Goal: Complete application form: Complete application form

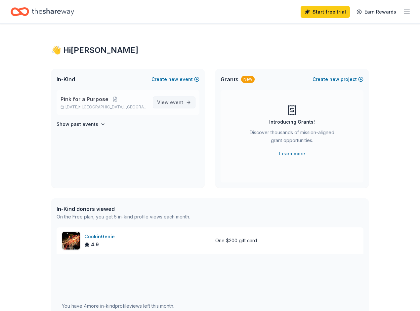
click at [179, 100] on span "event" at bounding box center [176, 102] width 13 height 6
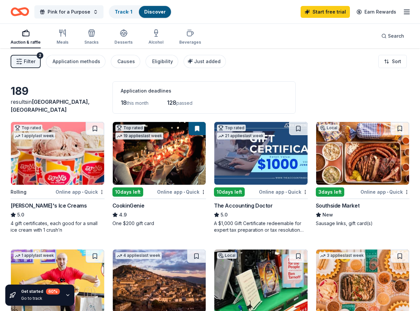
click at [74, 190] on div "Online app • Quick" at bounding box center [80, 192] width 49 height 8
click at [360, 191] on div "Online app • Quick" at bounding box center [384, 192] width 49 height 8
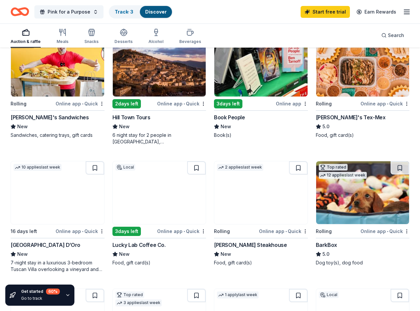
scroll to position [216, 0]
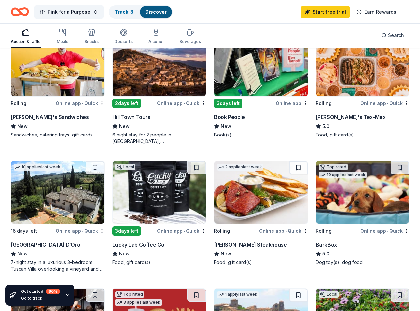
click at [259, 231] on div "Online app • Quick" at bounding box center [283, 231] width 49 height 8
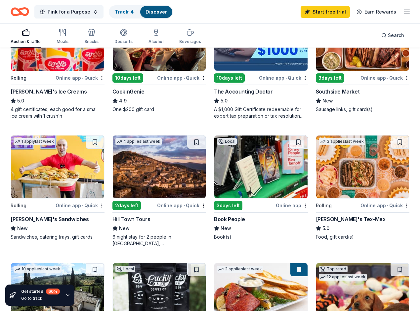
scroll to position [116, 0]
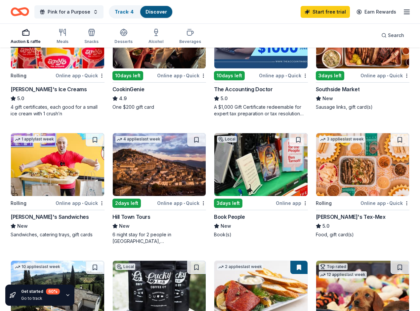
click at [387, 201] on span "•" at bounding box center [387, 203] width 1 height 5
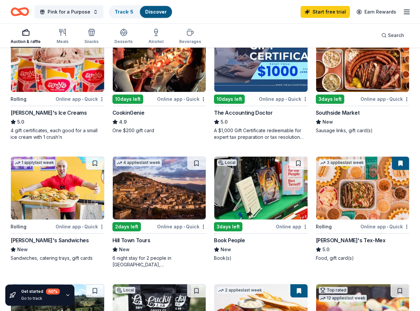
scroll to position [92, 0]
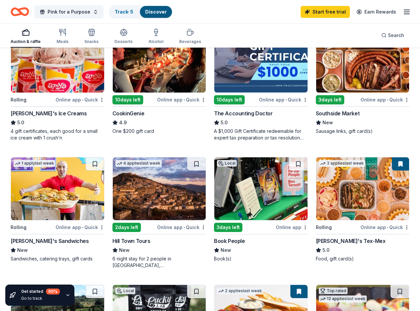
click at [214, 214] on img at bounding box center [260, 188] width 93 height 63
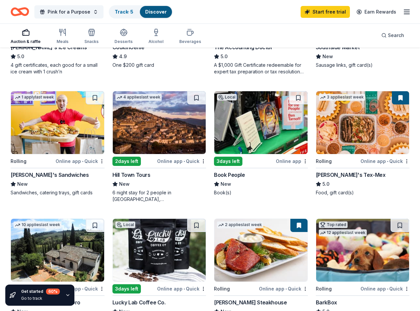
scroll to position [161, 0]
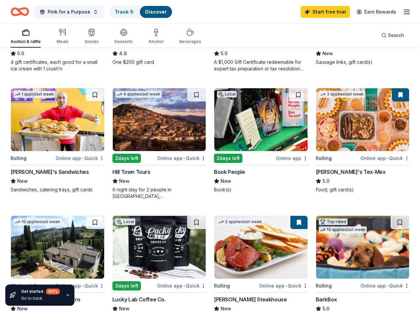
click at [206, 282] on div "Online app • Quick" at bounding box center [181, 286] width 49 height 8
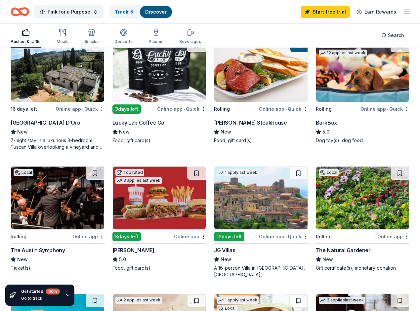
scroll to position [339, 0]
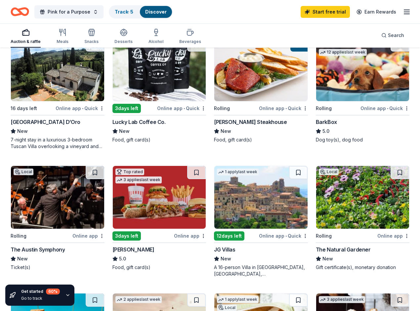
click at [67, 294] on icon "button" at bounding box center [67, 294] width 5 height 5
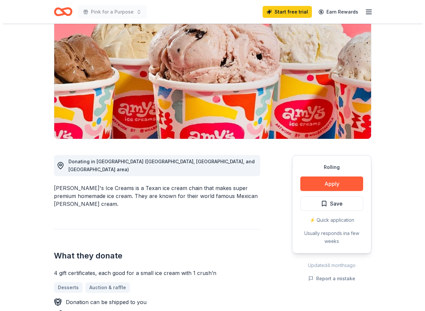
scroll to position [62, 0]
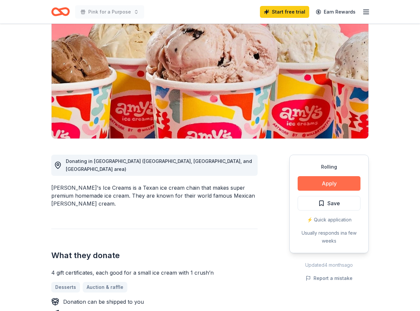
click at [333, 181] on button "Apply" at bounding box center [328, 183] width 63 height 15
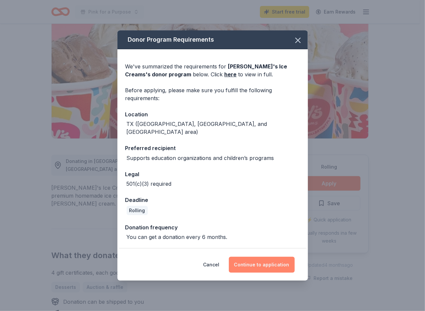
click at [261, 261] on button "Continue to application" at bounding box center [262, 265] width 66 height 16
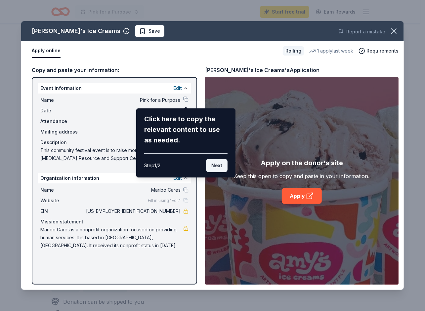
click at [216, 164] on button "Next" at bounding box center [216, 165] width 21 height 13
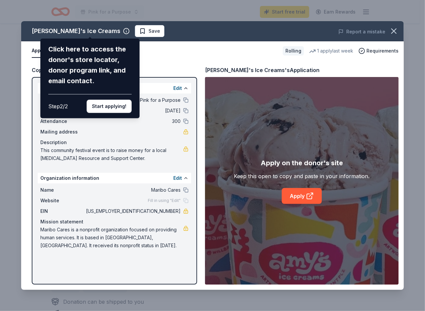
click at [113, 113] on div "Click here to access the donor's store locator, donor program link, and email c…" at bounding box center [89, 79] width 99 height 80
click at [112, 107] on button "Start applying!" at bounding box center [109, 106] width 45 height 13
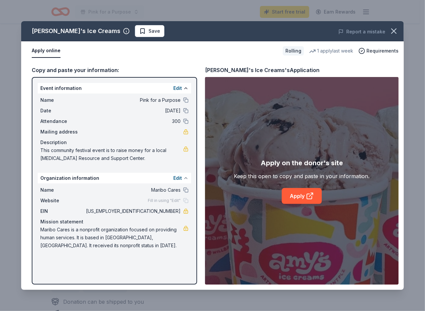
click at [185, 177] on button at bounding box center [185, 177] width 5 height 5
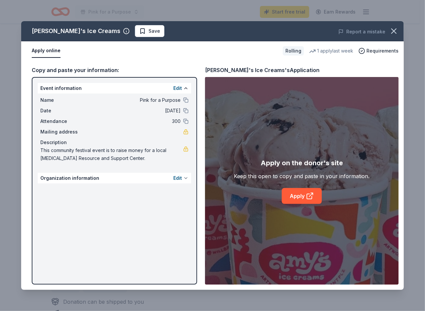
click at [184, 177] on button at bounding box center [185, 177] width 5 height 5
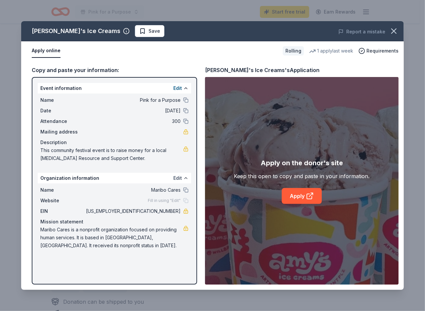
click at [178, 177] on button "Edit" at bounding box center [177, 178] width 9 height 8
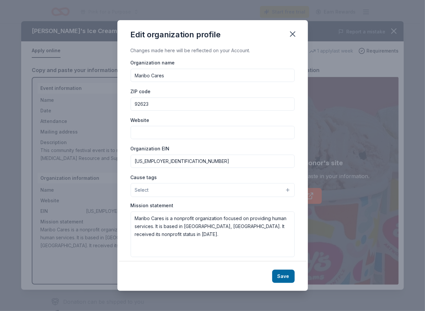
drag, startPoint x: 176, startPoint y: 77, endPoint x: 127, endPoint y: 82, distance: 49.6
click at [127, 82] on div "Changes made here will be reflected on your Account. Organization name Maribo C…" at bounding box center [212, 154] width 190 height 215
type input "Breast Cancer Resource Center"
drag, startPoint x: 152, startPoint y: 103, endPoint x: 120, endPoint y: 105, distance: 32.8
click at [120, 105] on div "Changes made here will be reflected on your Account. Organization name Breast C…" at bounding box center [212, 154] width 190 height 215
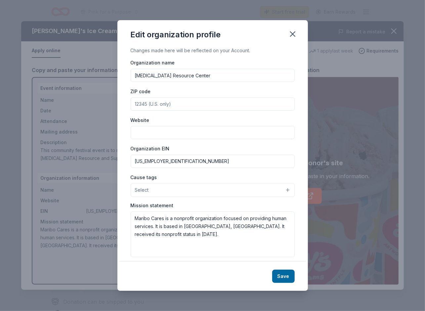
click at [140, 134] on input "Website" at bounding box center [213, 132] width 164 height 13
type input "bcrc.org"
click at [150, 103] on input "ZIP code" at bounding box center [213, 103] width 164 height 13
type input "78745"
click at [154, 190] on button "Select" at bounding box center [213, 190] width 164 height 14
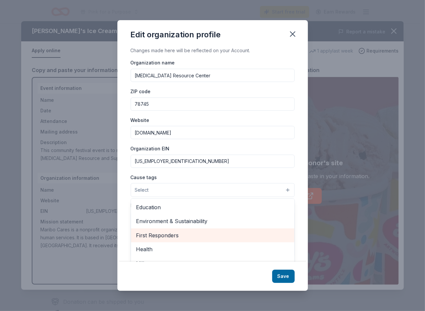
scroll to position [56, 0]
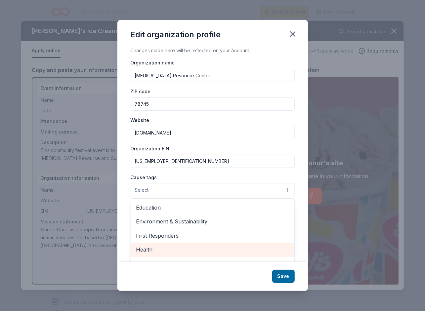
click at [151, 250] on span "Health" at bounding box center [212, 249] width 153 height 9
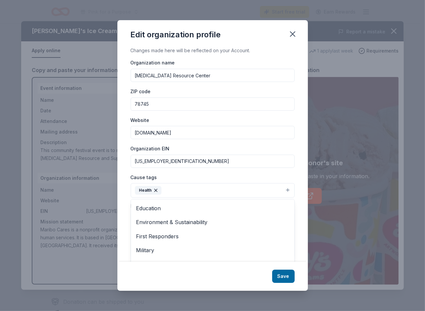
click at [246, 165] on div "Organization name Breast Cancer Resource Center ZIP code 78745 Website bcrc.org…" at bounding box center [213, 157] width 164 height 199
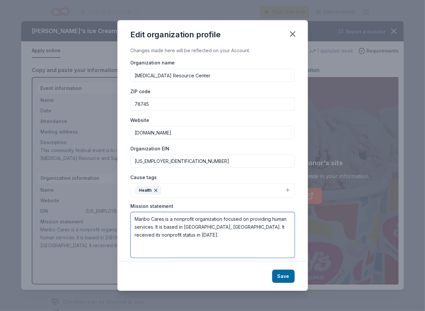
drag, startPoint x: 170, startPoint y: 236, endPoint x: 134, endPoint y: 214, distance: 41.8
click at [134, 214] on textarea "Maribo Cares is a nonprofit organization focused on providing human services. I…" at bounding box center [213, 235] width 164 height 46
paste textarea "Breast Cancer Resource Center (BCRC ) is a non - profit that has been serving C…"
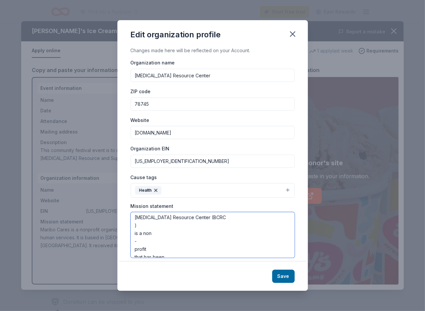
scroll to position [0, 0]
click at [134, 234] on textarea "Breast Cancer Resource Center (BCRC ) is a non - profit that has been serving C…" at bounding box center [213, 235] width 164 height 46
click at [134, 234] on textarea "Breast Cancer Resource Center (BCRC) is a non - profit that has been serving Ce…" at bounding box center [213, 235] width 164 height 46
click at [135, 227] on textarea "Breast Cancer Resource Center (BCRC) is a non -profit that has been serving Cen…" at bounding box center [213, 235] width 164 height 46
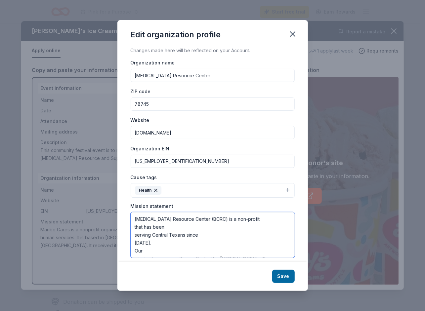
click at [135, 225] on textarea "Breast Cancer Resource Center (BCRC) is a non-profit that has been serving Cent…" at bounding box center [213, 235] width 164 height 46
click at [135, 225] on textarea "Breast Cancer Resource Center (BCRC) is a non-profitthat has been serving Centr…" at bounding box center [213, 235] width 164 height 46
click at [253, 218] on textarea "Breast Cancer Resource Center (BCRC) is a non-profitthat has been serving Centr…" at bounding box center [213, 235] width 164 height 46
click at [134, 226] on textarea "Breast Cancer Resource Center (BCRC) is a non-profit that has been serving Cent…" at bounding box center [213, 235] width 164 height 46
click at [135, 234] on textarea "Breast Cancer Resource Center (BCRC) is a non-profit that has been serving Cent…" at bounding box center [213, 235] width 164 height 46
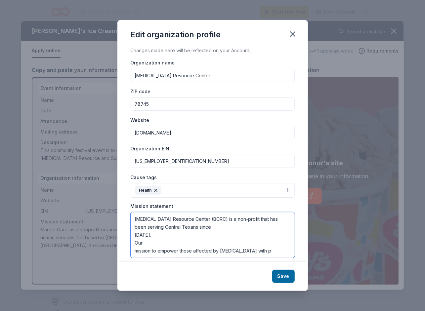
click at [135, 233] on textarea "Breast Cancer Resource Center (BCRC) is a non-profit that has been serving Cent…" at bounding box center [213, 235] width 164 height 46
click at [135, 241] on textarea "Breast Cancer Resource Center (BCRC) is a non-profit that has been serving Cent…" at bounding box center [213, 235] width 164 height 46
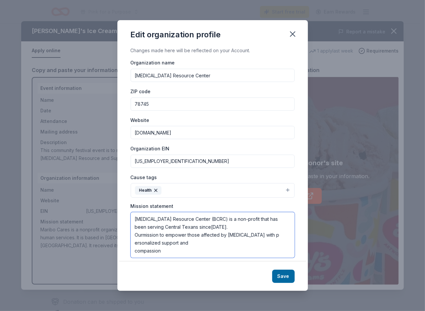
click at [134, 242] on textarea "Breast Cancer Resource Center (BCRC) is a non-profit that has been serving Cent…" at bounding box center [213, 235] width 164 height 46
click at [134, 251] on textarea "Breast Cancer Resource Center (BCRC) is a non-profit that has been serving Cent…" at bounding box center [213, 235] width 164 height 46
click at [220, 241] on textarea "Breast Cancer Resource Center (BCRC) is a non-profit that has been serving Cent…" at bounding box center [213, 235] width 164 height 46
click at [191, 242] on textarea "Breast Cancer Resource Center (BCRC) is a non-profit that has been serving Cent…" at bounding box center [213, 235] width 164 height 46
click at [218, 242] on textarea "Breast Cancer Resource Center (BCRC) is a non-profit that has been serving Cent…" at bounding box center [213, 235] width 164 height 46
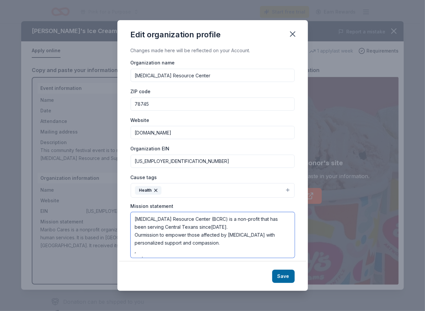
click at [142, 234] on textarea "Breast Cancer Resource Center (BCRC) is a non-profit that has been serving Cent…" at bounding box center [213, 235] width 164 height 46
click at [209, 226] on textarea "Breast Cancer Resource Center (BCRC) is a non-profit that has been serving Cent…" at bounding box center [213, 235] width 164 height 46
type textarea "Breast Cancer Resource Center (BCRC) is a non-profit that has been serving Cent…"
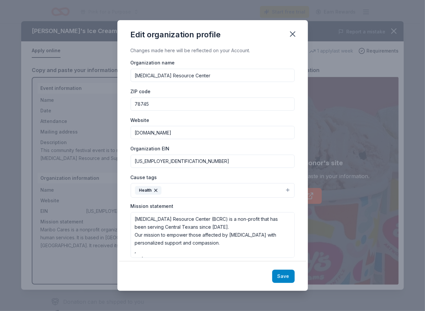
click at [289, 275] on button "Save" at bounding box center [283, 276] width 22 height 13
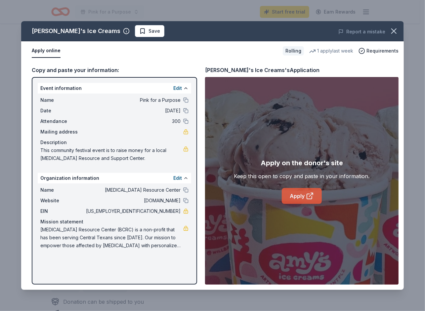
click at [303, 198] on link "Apply" at bounding box center [302, 196] width 40 height 16
click at [148, 31] on span "Save" at bounding box center [154, 31] width 12 height 8
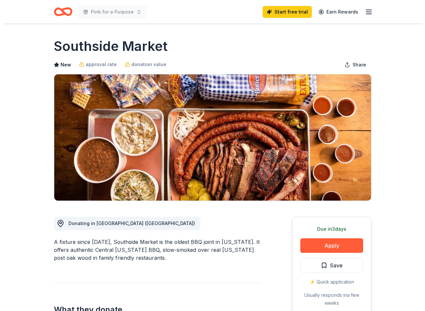
scroll to position [93, 0]
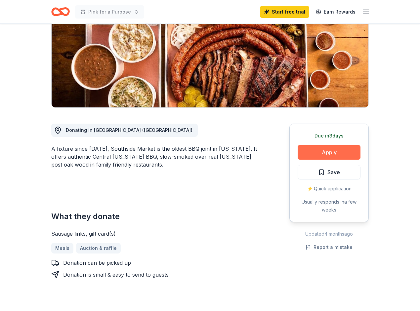
click at [342, 148] on button "Apply" at bounding box center [328, 152] width 63 height 15
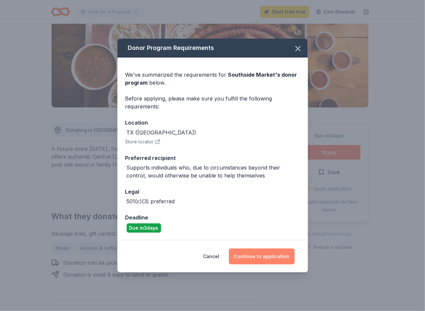
click at [268, 255] on button "Continue to application" at bounding box center [262, 257] width 66 height 16
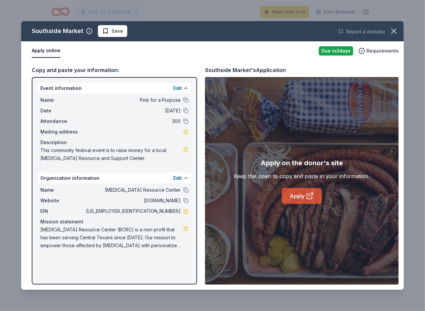
click at [303, 195] on link "Apply" at bounding box center [302, 196] width 40 height 16
click at [117, 31] on span "Save" at bounding box center [117, 31] width 12 height 8
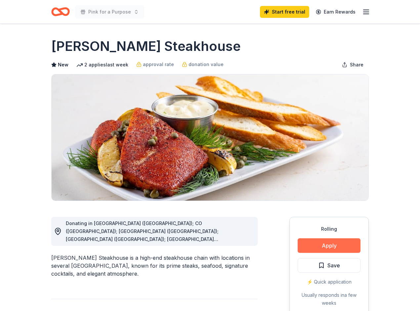
click at [330, 247] on button "Apply" at bounding box center [328, 245] width 63 height 15
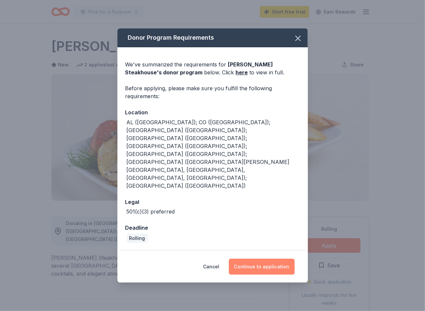
click at [263, 259] on button "Continue to application" at bounding box center [262, 267] width 66 height 16
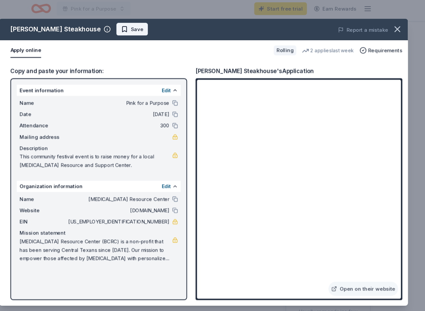
click at [144, 29] on span "Save" at bounding box center [150, 31] width 12 height 8
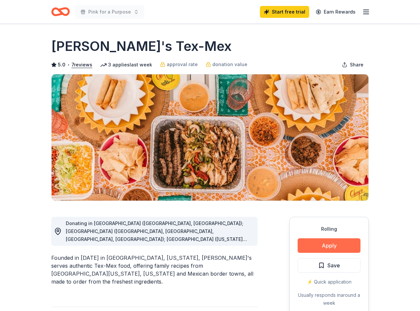
click at [330, 244] on button "Apply" at bounding box center [328, 245] width 63 height 15
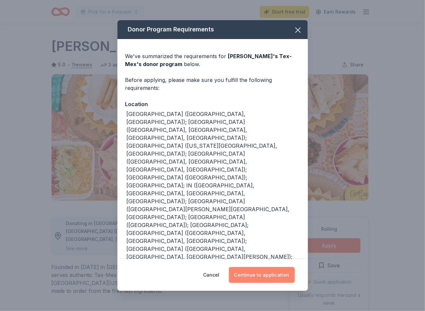
click at [267, 267] on button "Continue to application" at bounding box center [262, 275] width 66 height 16
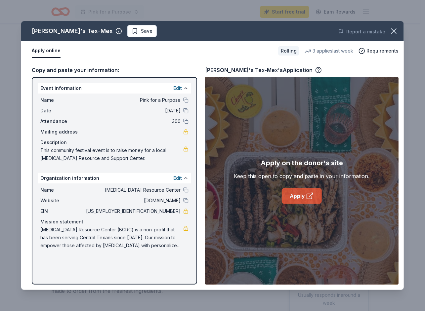
click at [297, 197] on link "Apply" at bounding box center [302, 196] width 40 height 16
click at [307, 195] on icon at bounding box center [310, 196] width 8 height 8
click at [141, 30] on span "Save" at bounding box center [147, 31] width 12 height 8
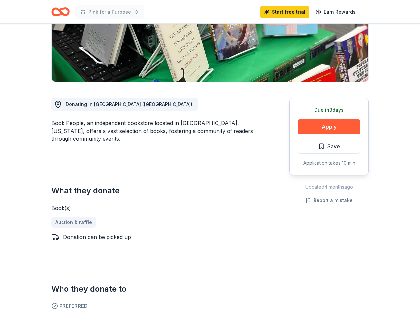
scroll to position [119, 0]
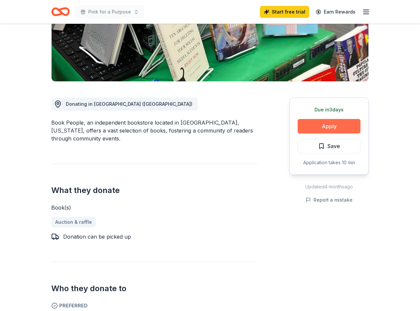
click at [330, 125] on button "Apply" at bounding box center [328, 126] width 63 height 15
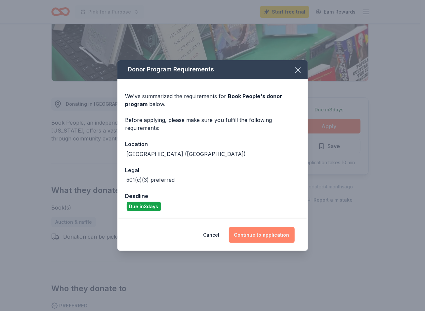
click at [266, 237] on button "Continue to application" at bounding box center [262, 235] width 66 height 16
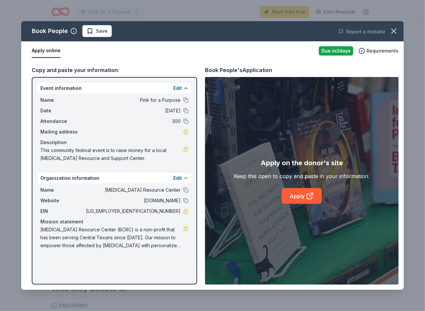
click at [340, 50] on div "Due in 3 days" at bounding box center [336, 50] width 34 height 9
click at [302, 194] on link "Apply" at bounding box center [302, 196] width 40 height 16
click at [396, 32] on icon "button" at bounding box center [393, 30] width 9 height 9
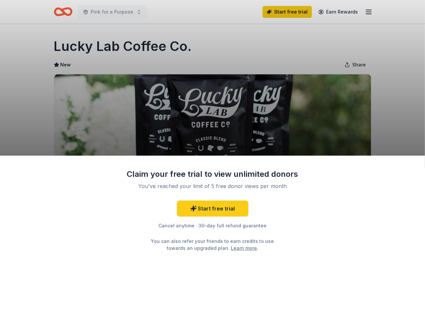
click at [361, 130] on div "Claim your free trial to view unlimited donors You've reached your limit of 5 f…" at bounding box center [212, 155] width 425 height 311
